Goal: Information Seeking & Learning: Understand process/instructions

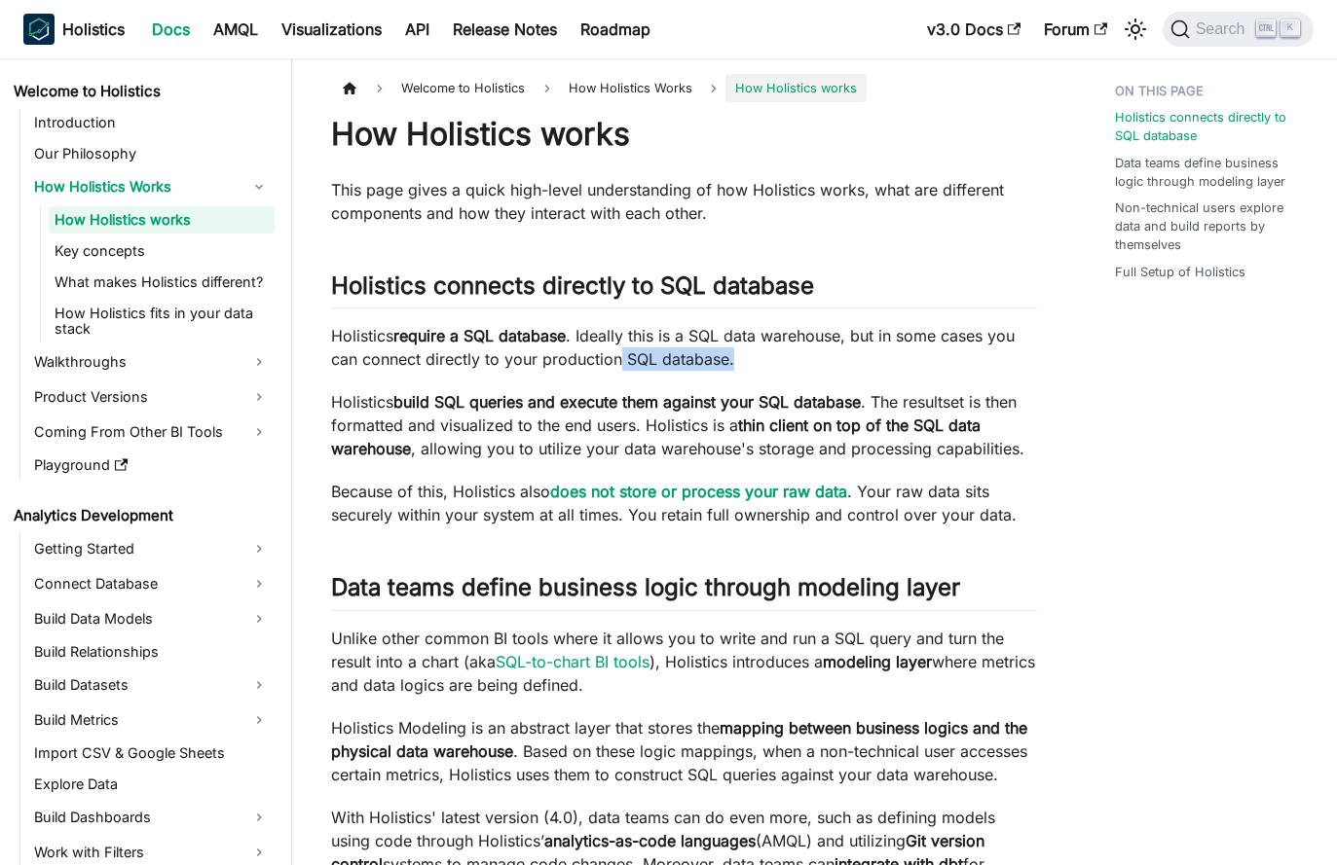
drag, startPoint x: 623, startPoint y: 351, endPoint x: 809, endPoint y: 358, distance: 186.1
click at [809, 358] on p "Holistics require a SQL database . Ideally this is a SQL data warehouse, but in…" at bounding box center [684, 347] width 706 height 47
click at [830, 357] on p "Holistics require a SQL database . Ideally this is a SQL data warehouse, but in…" at bounding box center [684, 347] width 706 height 47
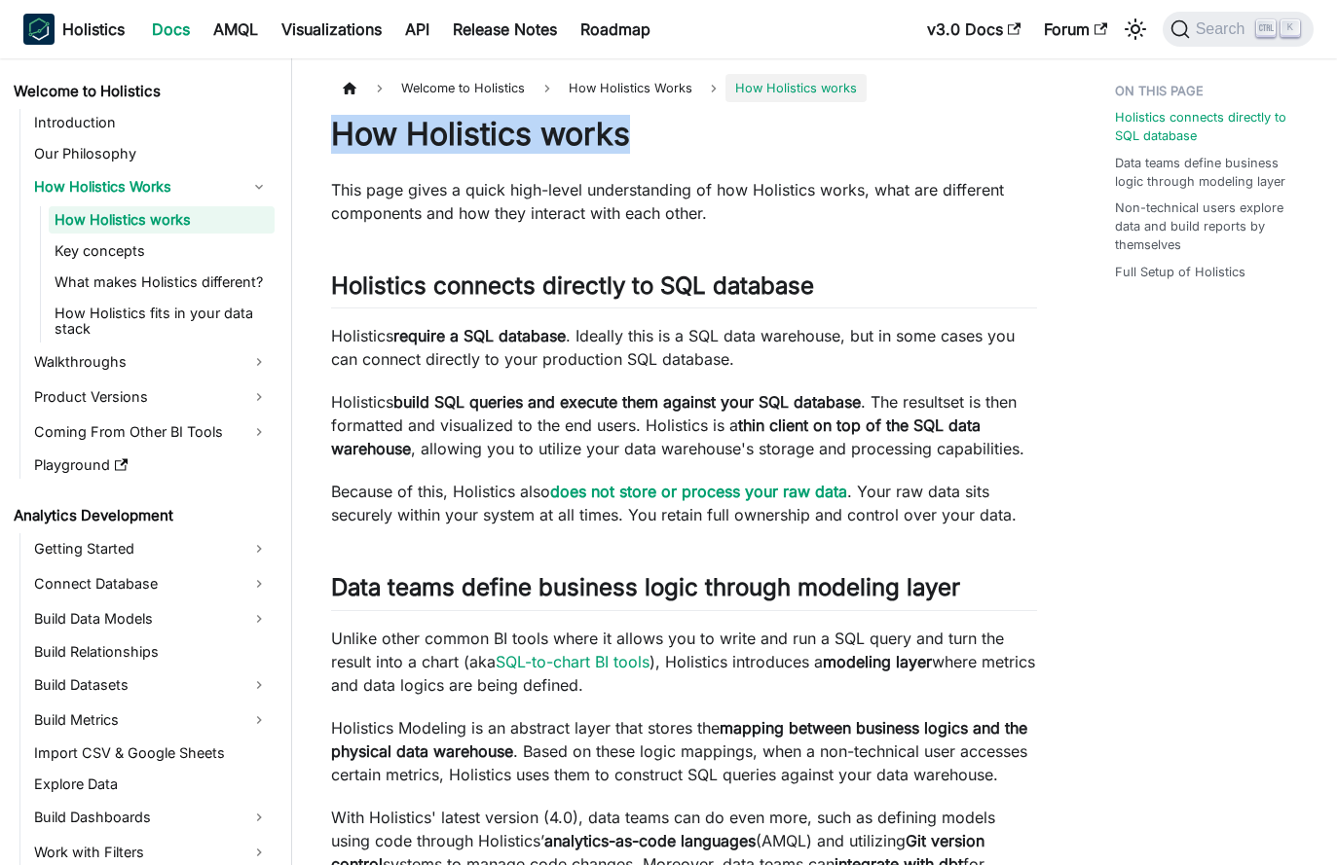
drag, startPoint x: 334, startPoint y: 132, endPoint x: 646, endPoint y: 134, distance: 312.5
click at [646, 134] on h1 "How Holistics works" at bounding box center [684, 134] width 706 height 39
click at [670, 151] on h1 "How Holistics works" at bounding box center [684, 134] width 706 height 39
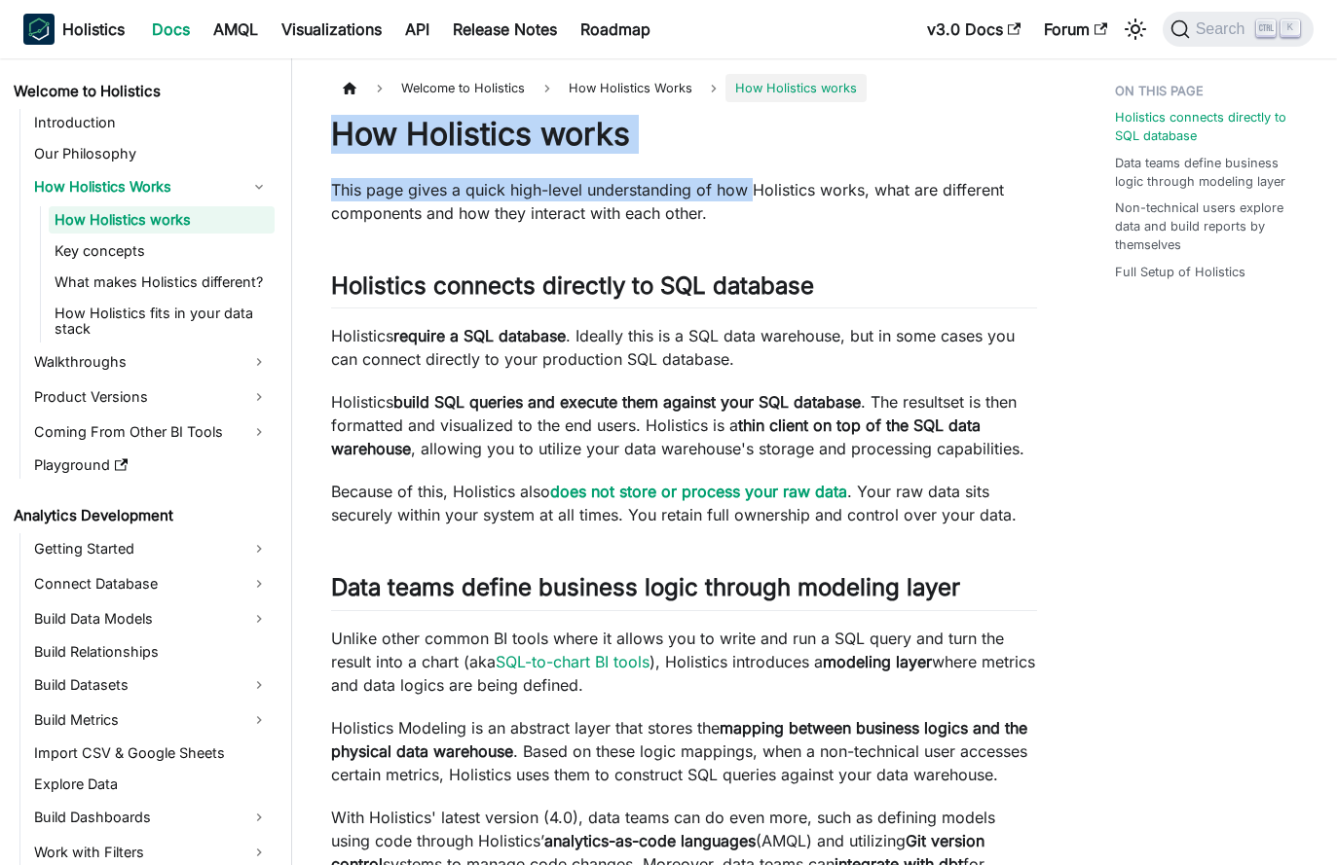
drag, startPoint x: 321, startPoint y: 133, endPoint x: 754, endPoint y: 197, distance: 437.8
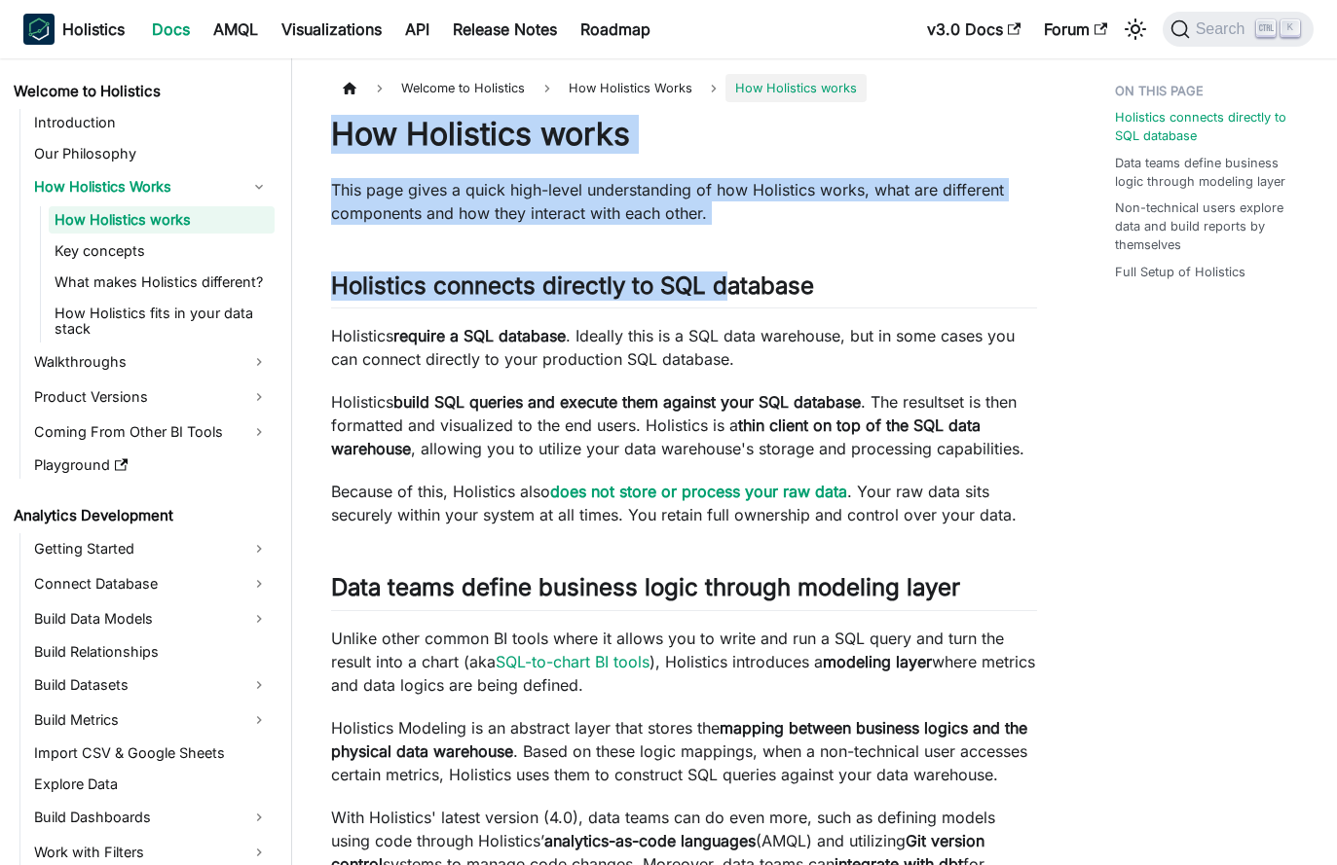
drag, startPoint x: 735, startPoint y: 228, endPoint x: 342, endPoint y: 131, distance: 404.9
